Goal: Task Accomplishment & Management: Use online tool/utility

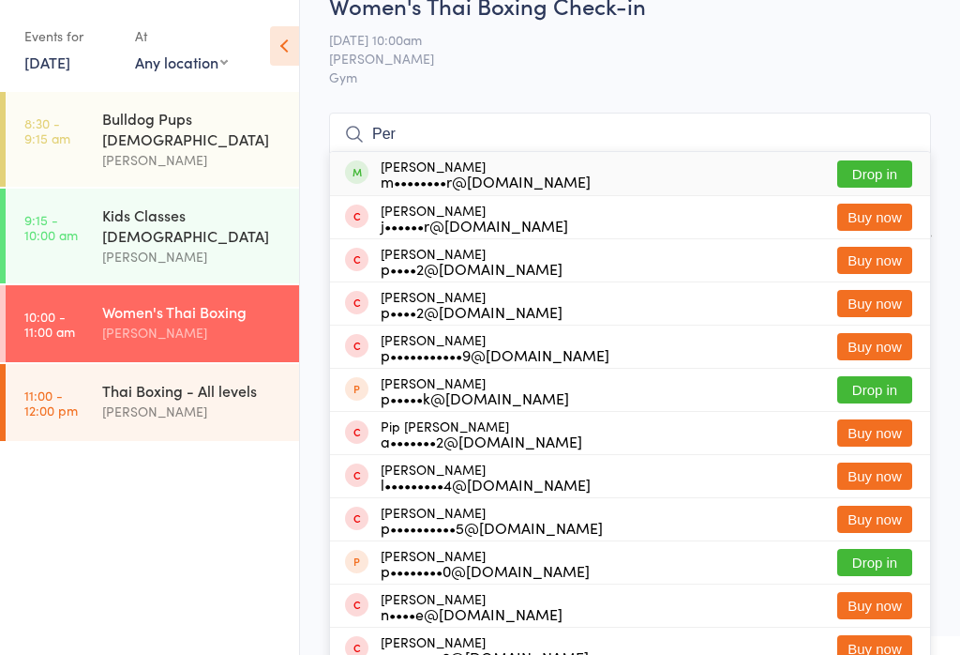
type input "Per"
click at [477, 175] on div "m••••••••r@[DOMAIN_NAME]" at bounding box center [486, 181] width 210 height 15
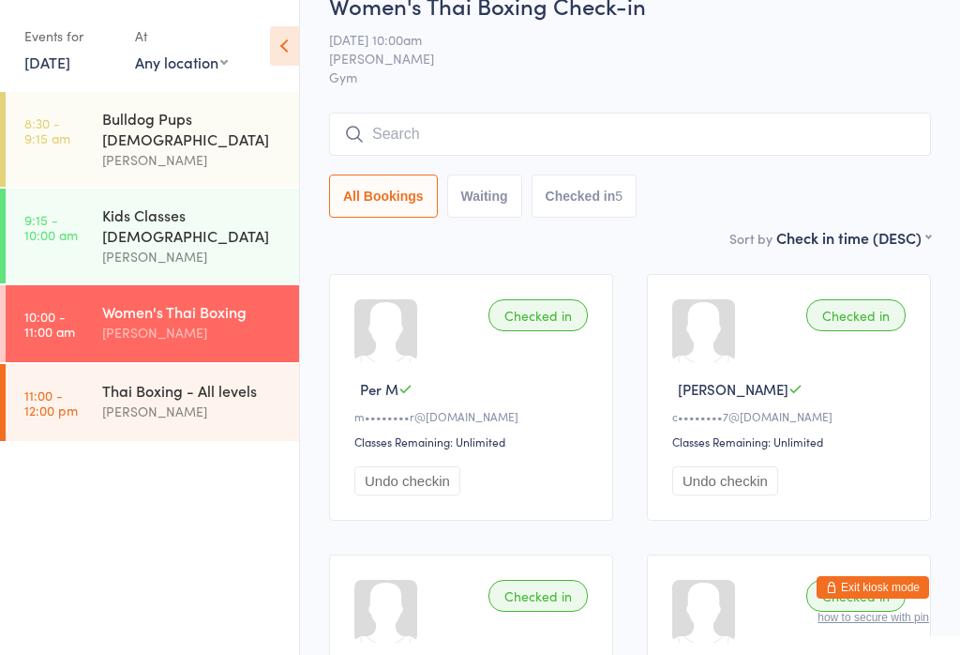
click at [199, 400] on div "[PERSON_NAME]" at bounding box center [192, 411] width 181 height 22
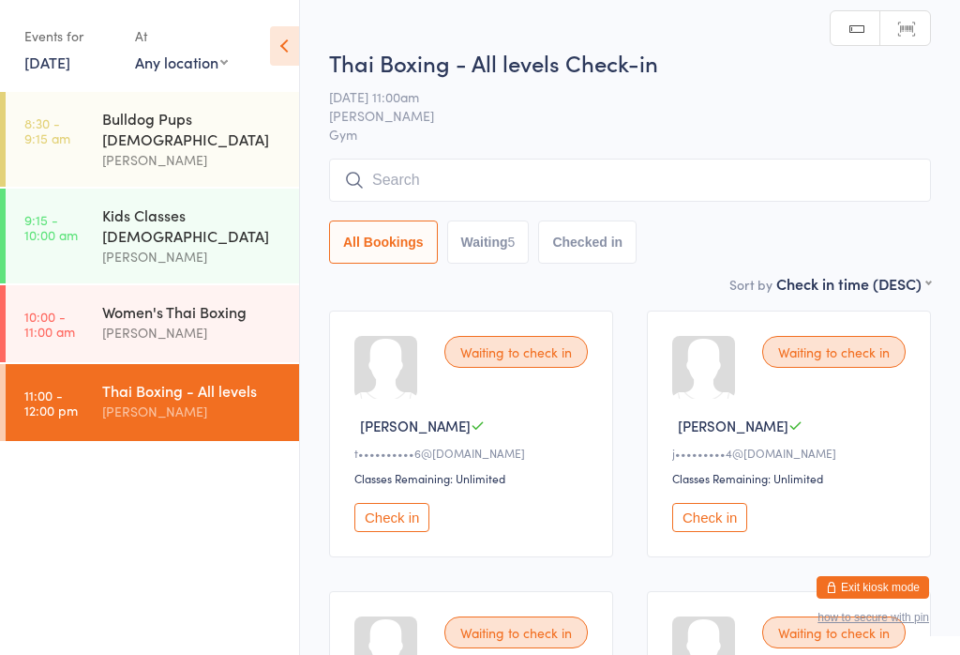
click at [451, 173] on input "search" at bounding box center [630, 179] width 602 height 43
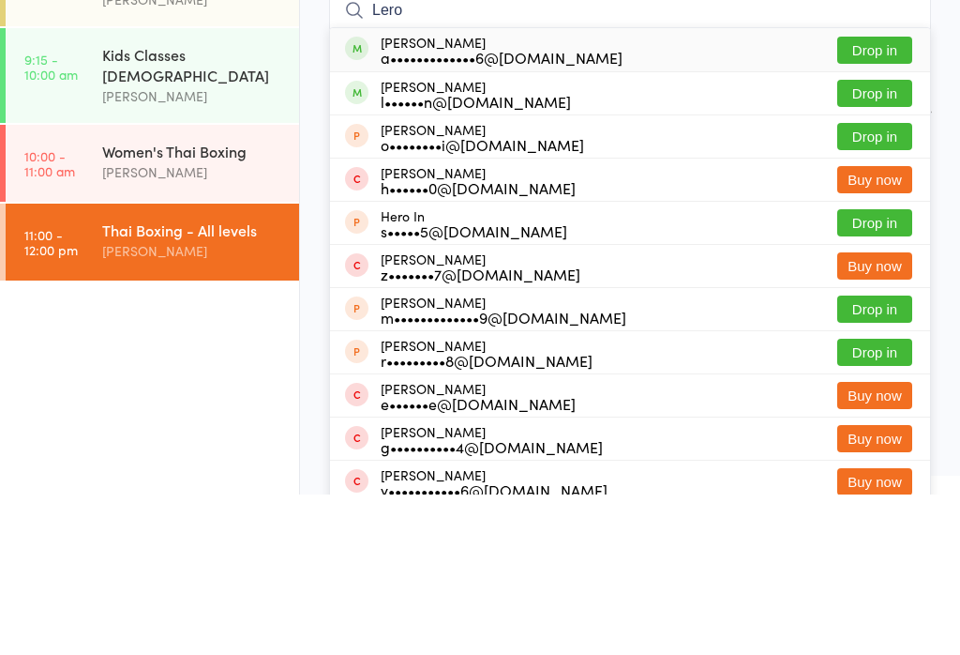
type input "Lero"
click at [872, 240] on button "Drop in" at bounding box center [875, 253] width 75 height 27
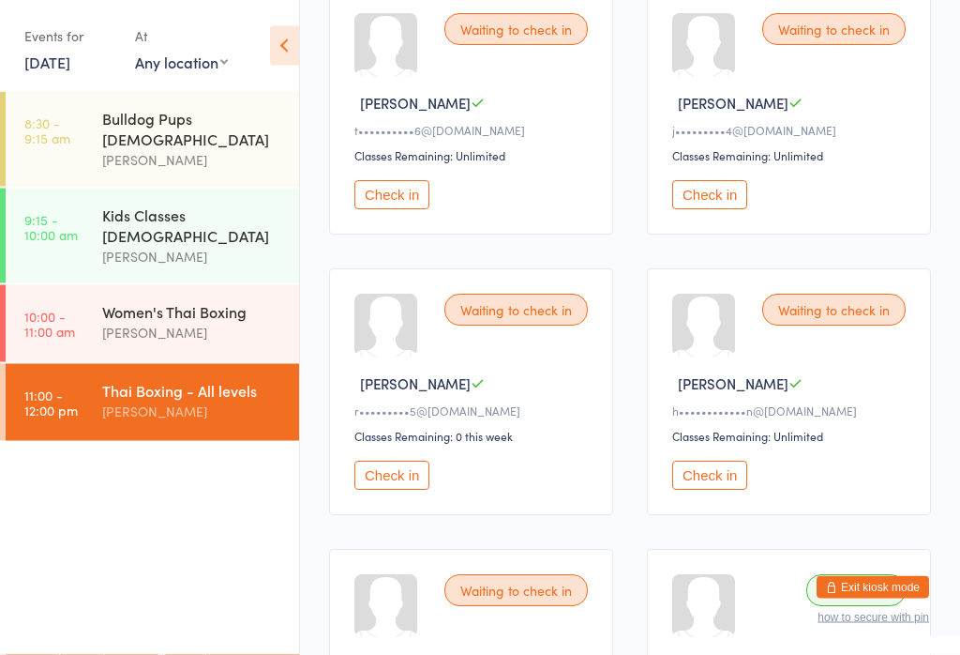
scroll to position [301, 0]
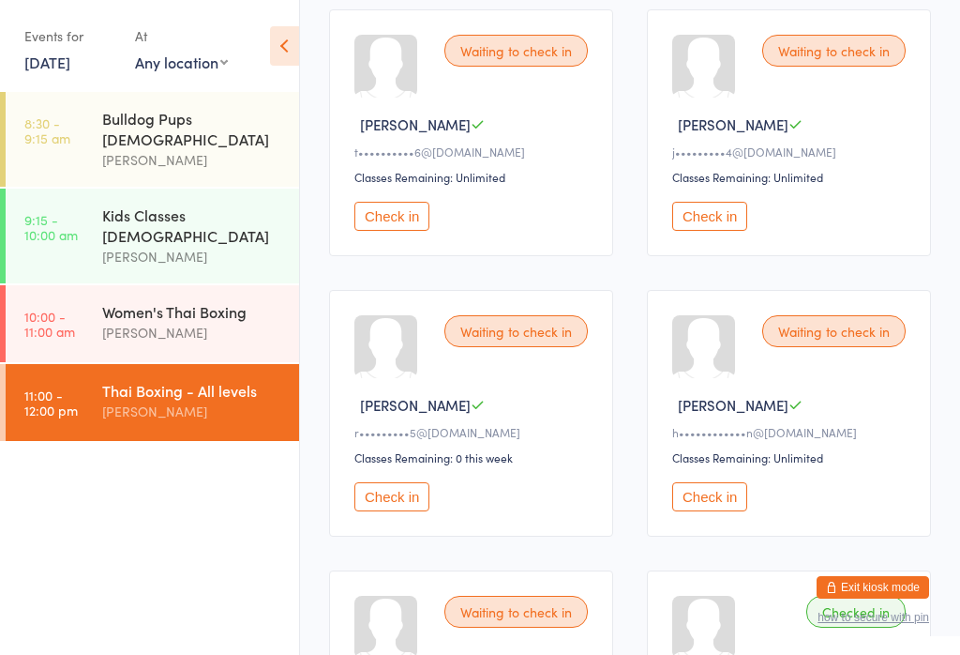
click at [398, 506] on button "Check in" at bounding box center [392, 496] width 75 height 29
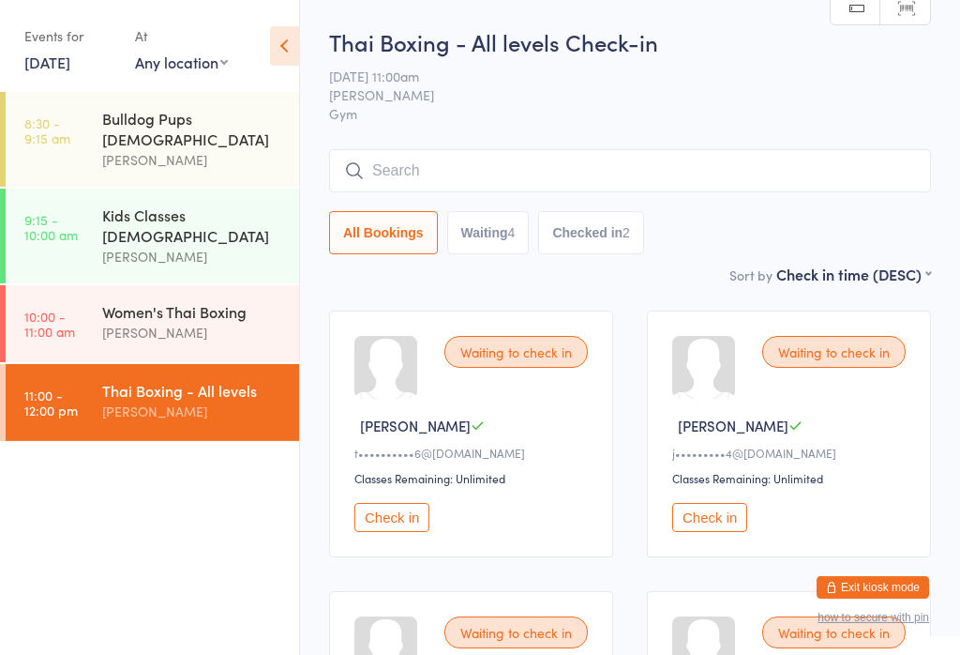
scroll to position [8, 0]
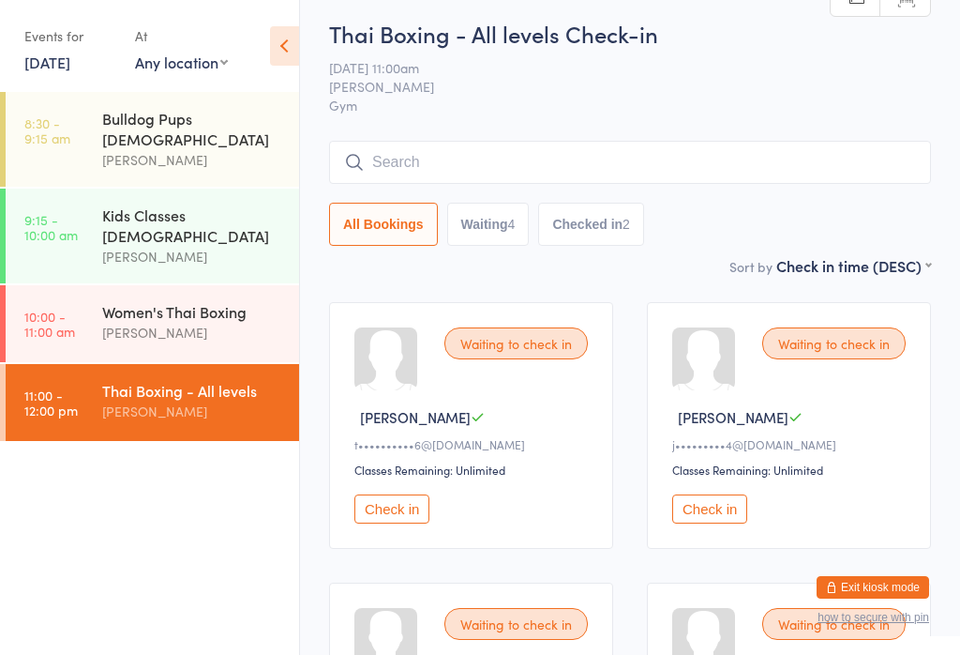
click at [501, 236] on button "Waiting 4" at bounding box center [488, 224] width 83 height 43
select select "0"
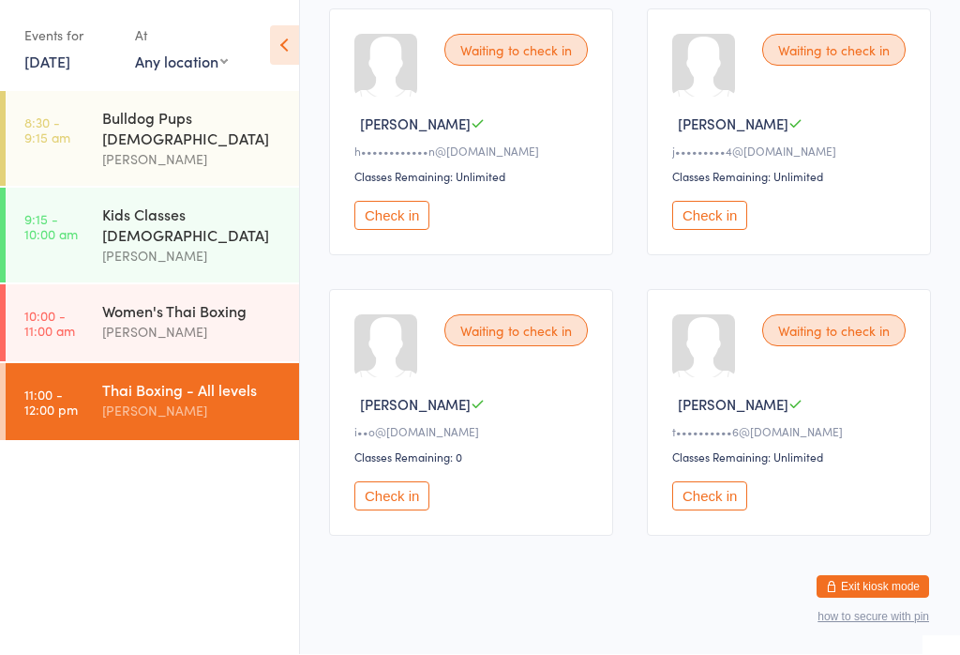
scroll to position [241, 0]
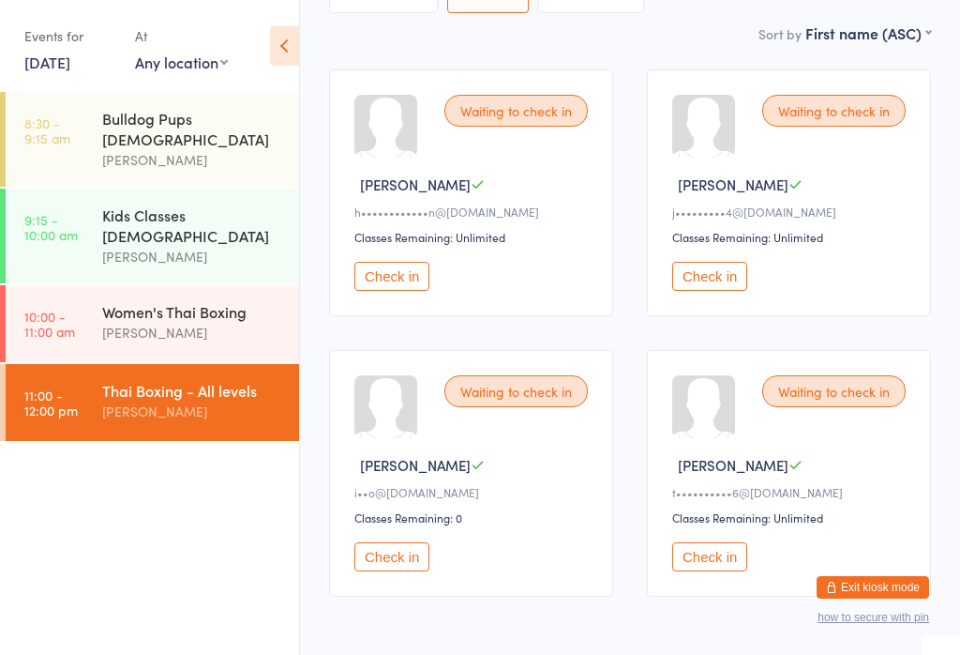
click at [701, 291] on button "Check in" at bounding box center [709, 276] width 75 height 29
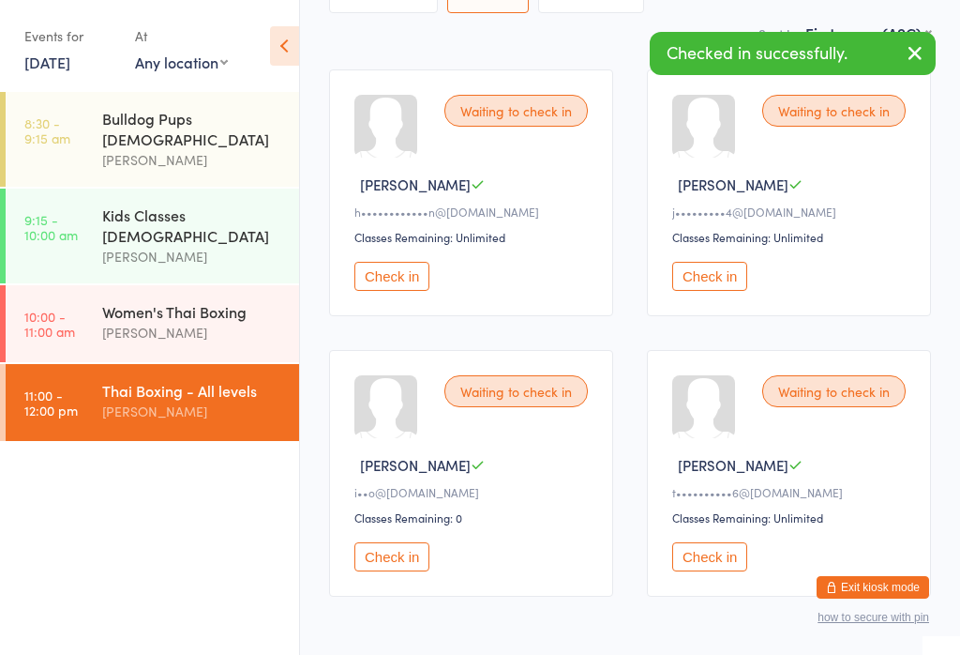
click at [417, 283] on button "Check in" at bounding box center [392, 276] width 75 height 29
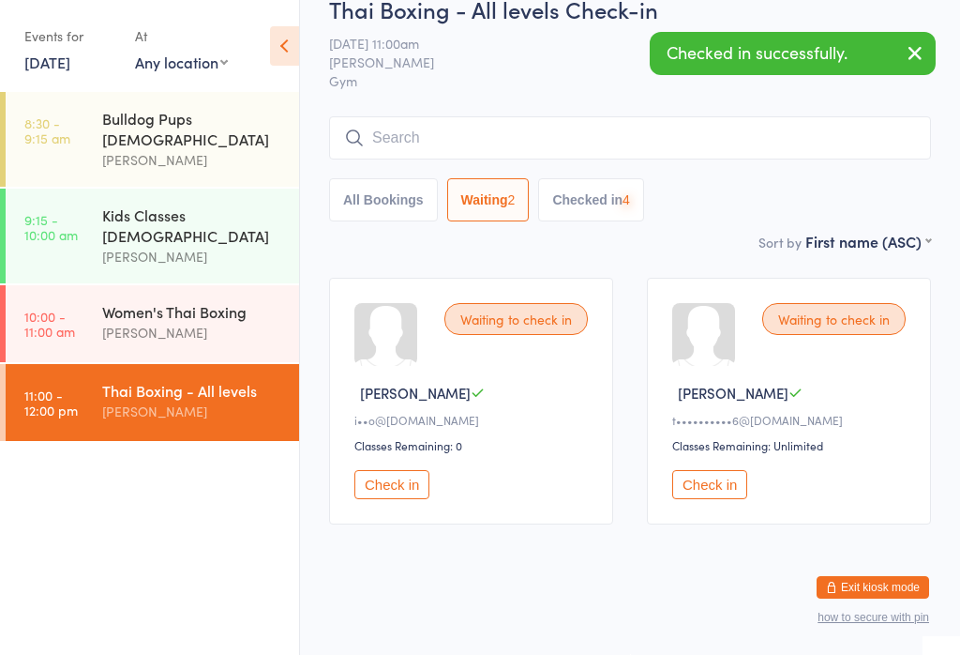
scroll to position [15, 0]
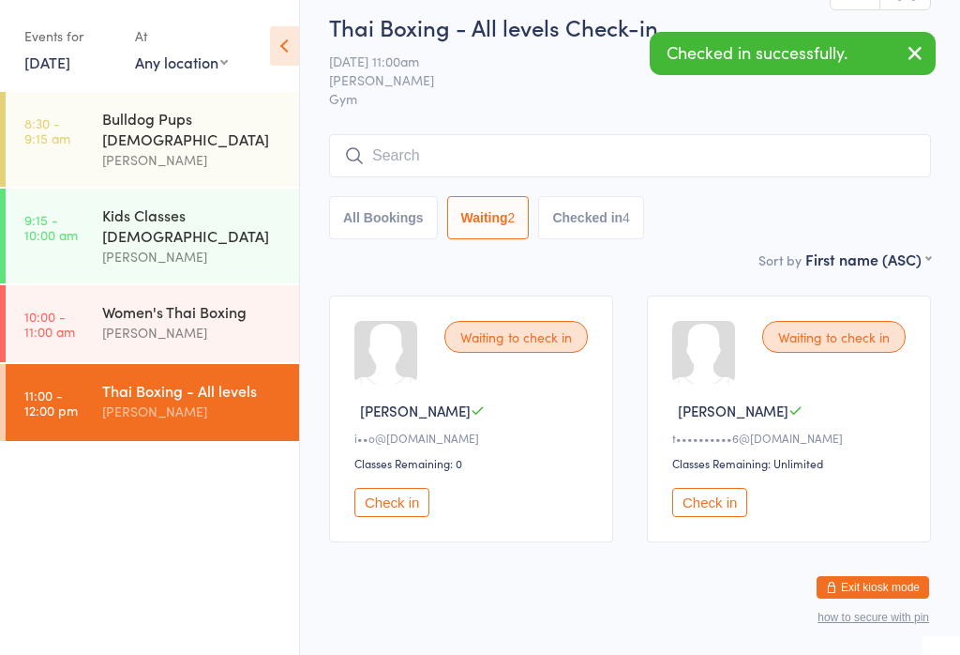
click at [723, 517] on button "Check in" at bounding box center [709, 502] width 75 height 29
